Goal: Information Seeking & Learning: Learn about a topic

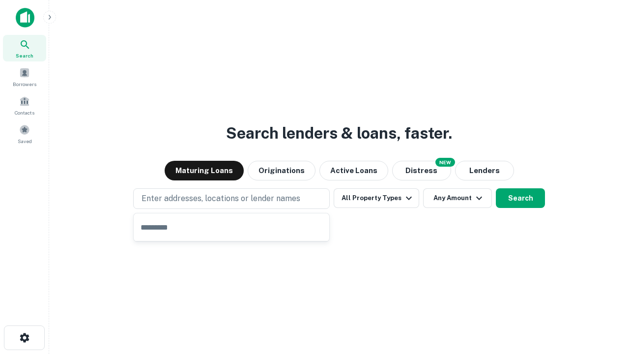
type input "**********"
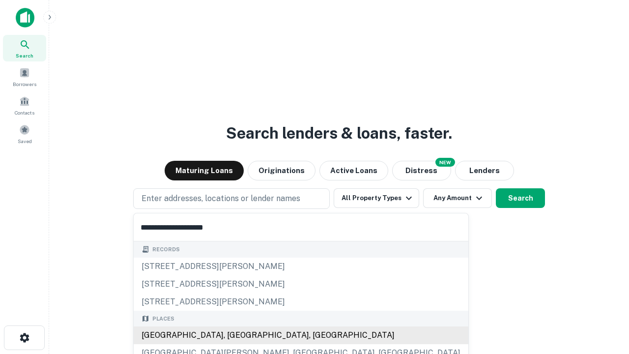
click at [235, 335] on div "Santa Monica, CA, USA" at bounding box center [301, 335] width 335 height 18
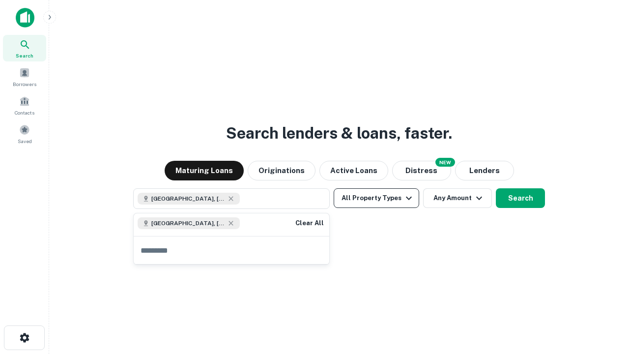
click at [376, 198] on button "All Property Types" at bounding box center [377, 198] width 86 height 20
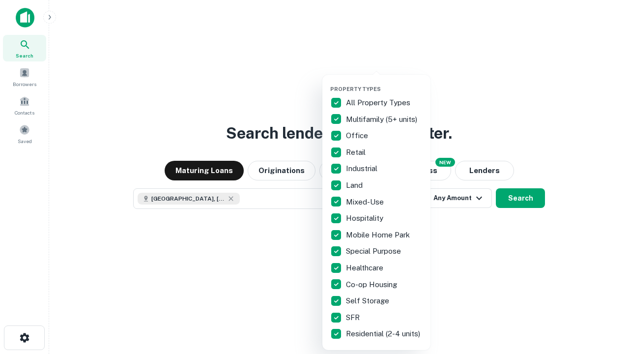
click at [384, 83] on button "button" at bounding box center [384, 83] width 108 height 0
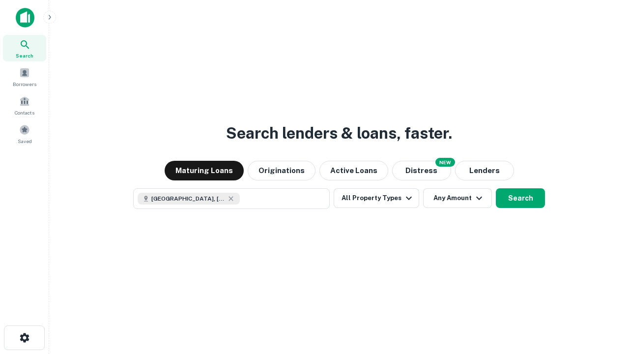
scroll to position [16, 0]
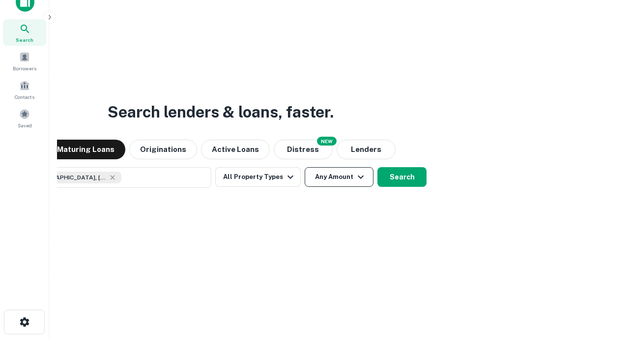
click at [305, 167] on button "Any Amount" at bounding box center [339, 177] width 69 height 20
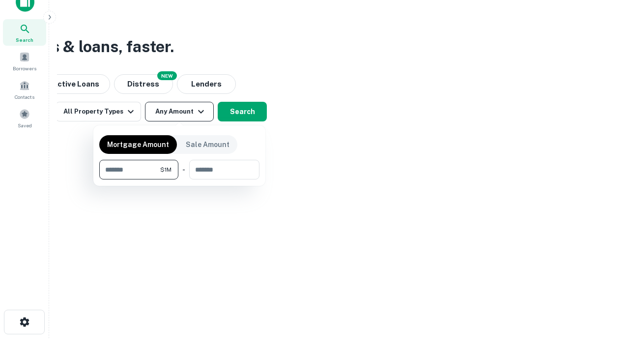
type input "*******"
click at [179, 179] on button "button" at bounding box center [179, 179] width 160 height 0
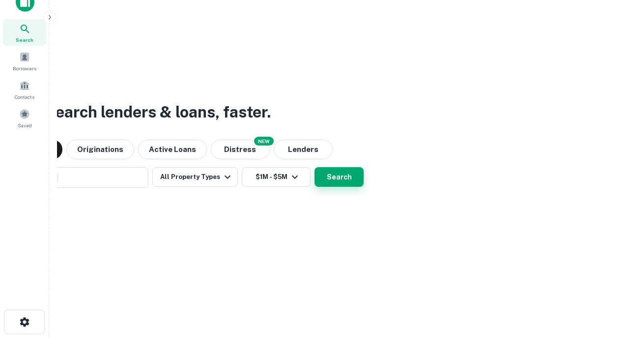
click at [315, 167] on button "Search" at bounding box center [339, 177] width 49 height 20
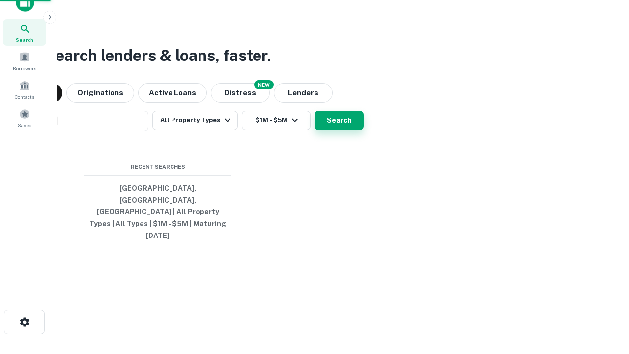
scroll to position [26, 278]
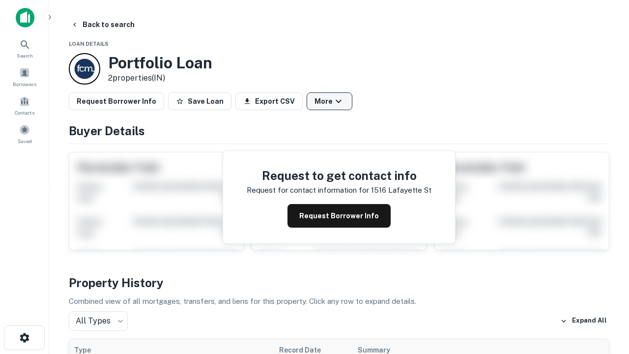
click at [329, 101] on button "More" at bounding box center [330, 101] width 46 height 18
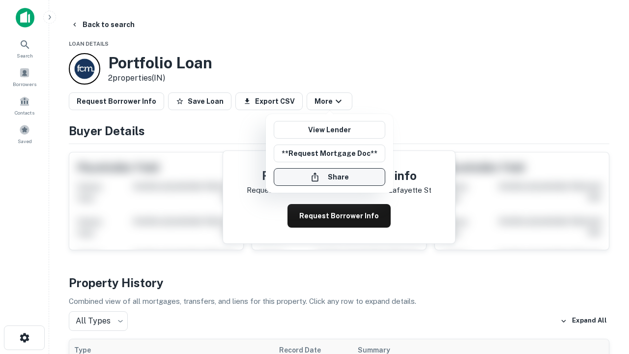
click at [329, 177] on button "Share" at bounding box center [330, 177] width 112 height 18
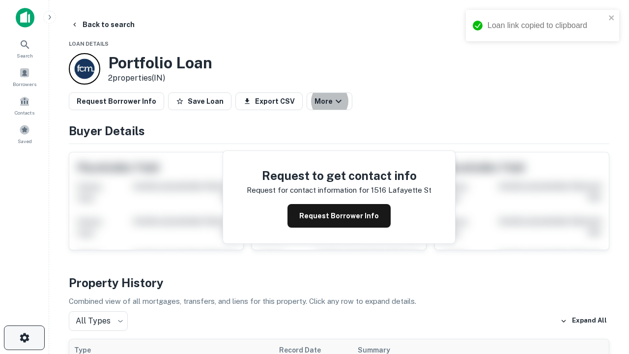
click at [24, 338] on icon "button" at bounding box center [25, 338] width 12 height 12
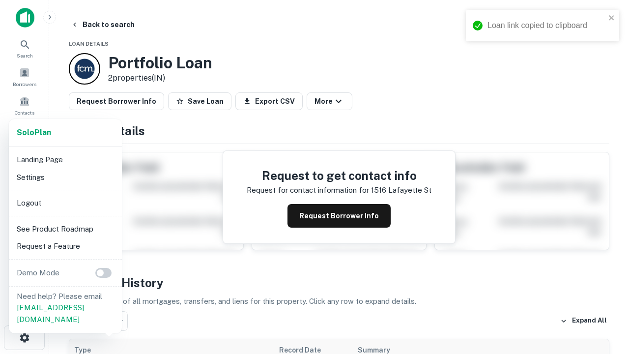
click at [65, 202] on li "Logout" at bounding box center [65, 203] width 105 height 18
